Goal: Navigation & Orientation: Go to known website

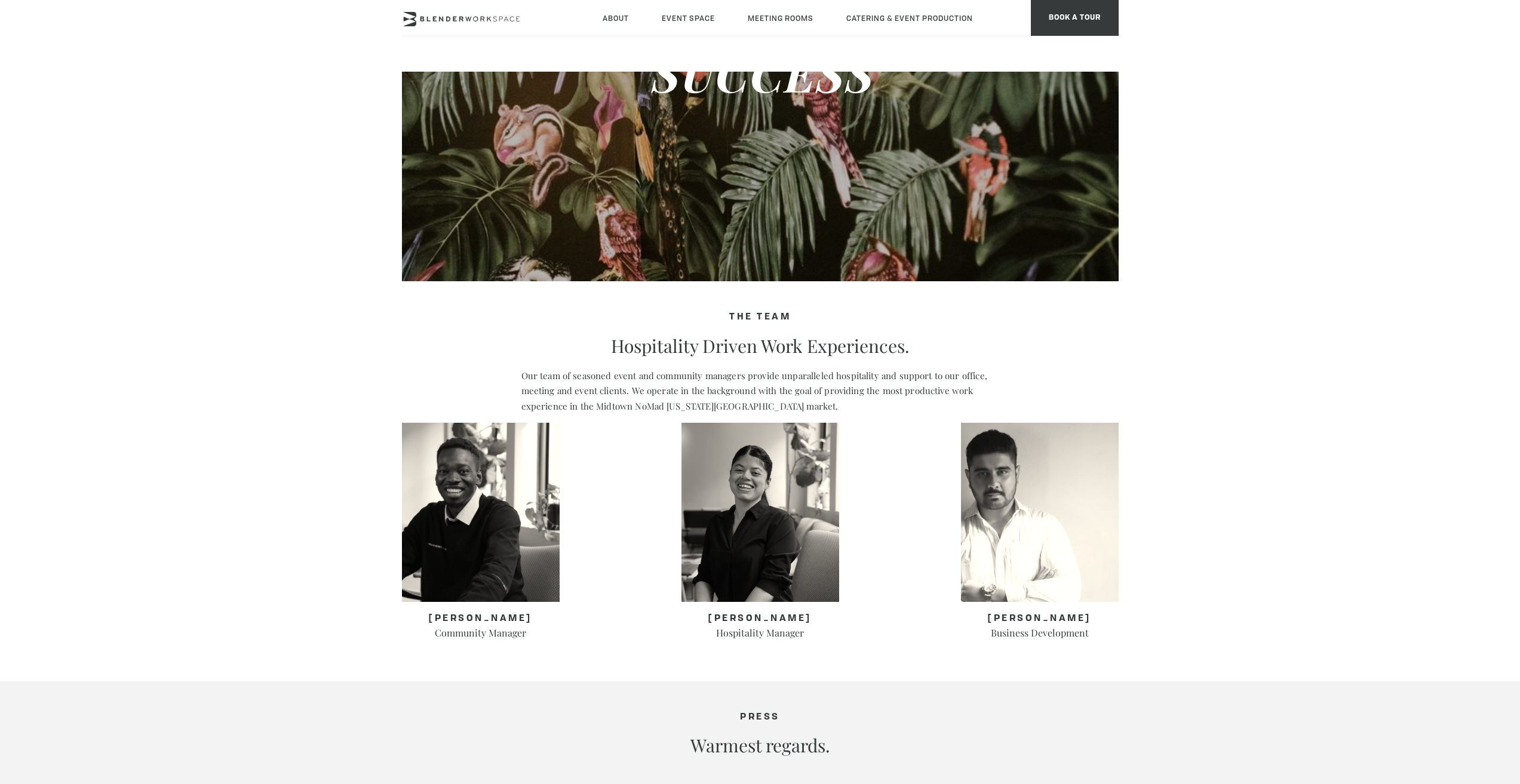
scroll to position [120, 0]
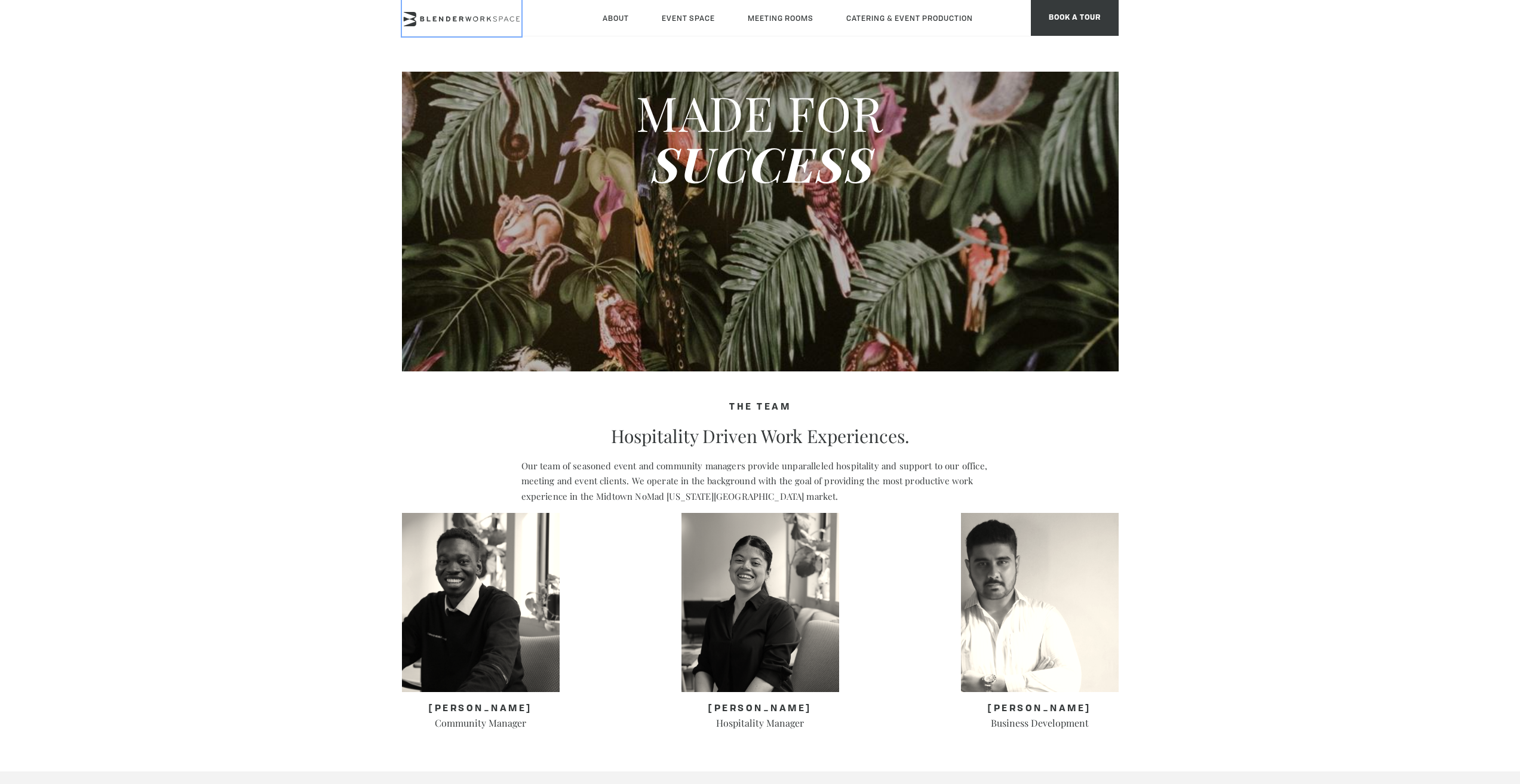
click at [448, 23] on icon at bounding box center [461, 19] width 120 height 14
